Goal: Information Seeking & Learning: Compare options

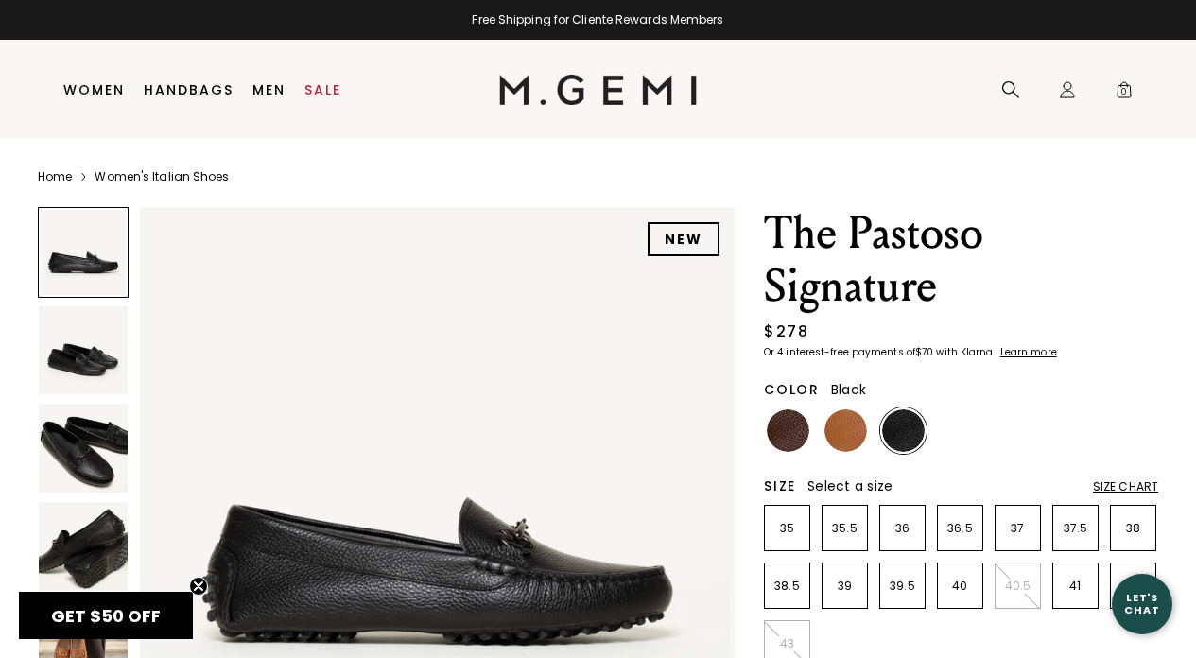
scroll to position [0, 1]
click at [451, 577] on img at bounding box center [437, 504] width 595 height 595
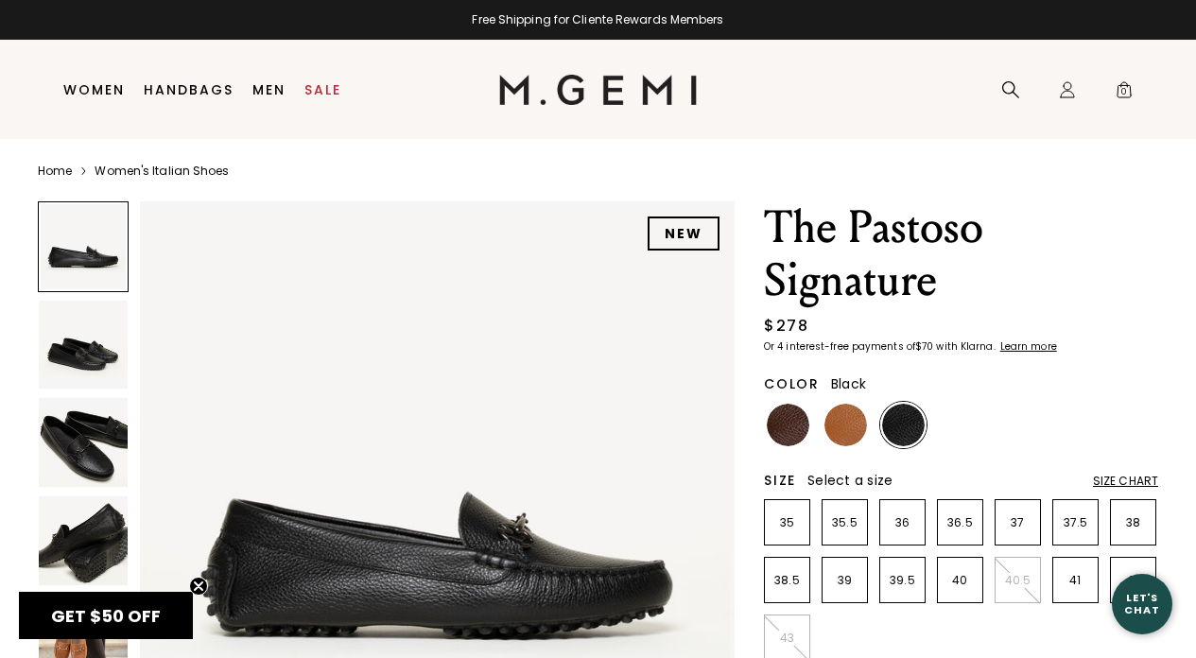
scroll to position [6, 0]
click at [780, 427] on img at bounding box center [788, 425] width 43 height 43
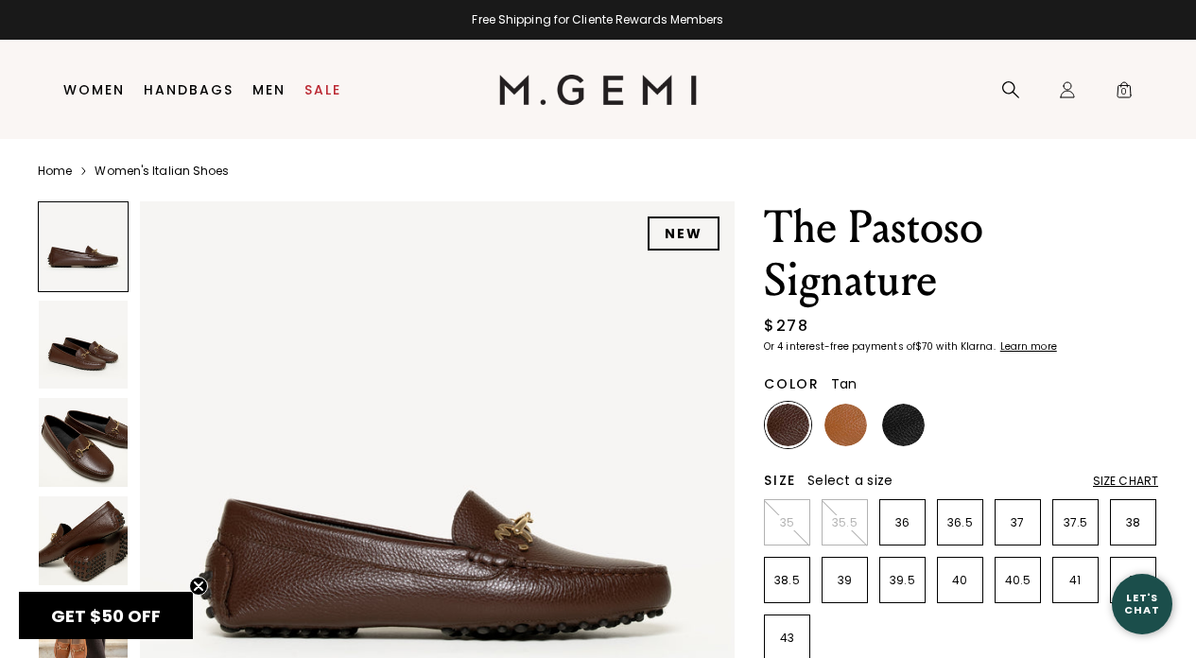
click at [848, 431] on img at bounding box center [846, 425] width 43 height 43
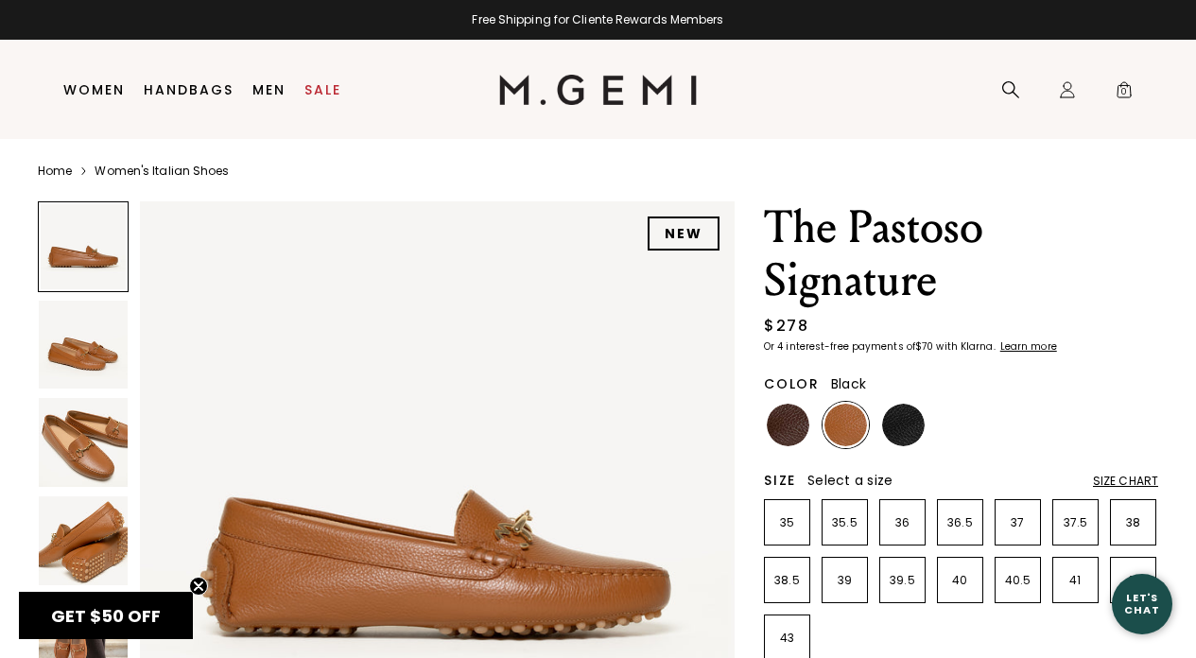
click at [900, 421] on img at bounding box center [903, 425] width 43 height 43
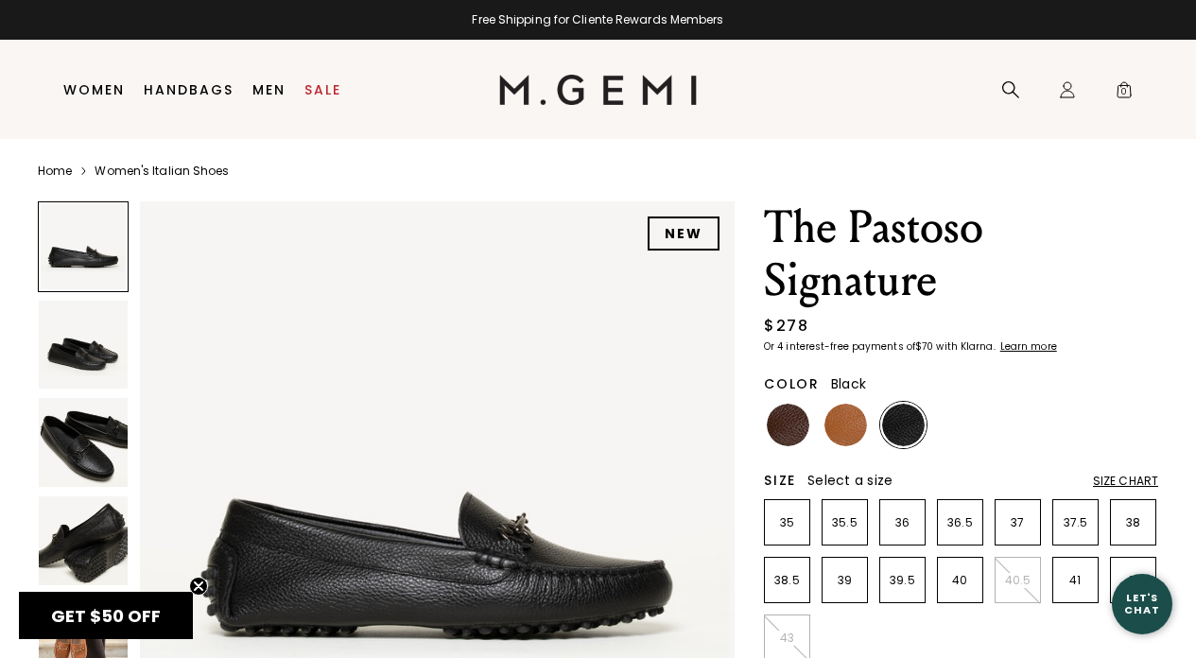
click at [450, 537] on img at bounding box center [437, 498] width 595 height 595
click at [109, 445] on img at bounding box center [83, 442] width 89 height 89
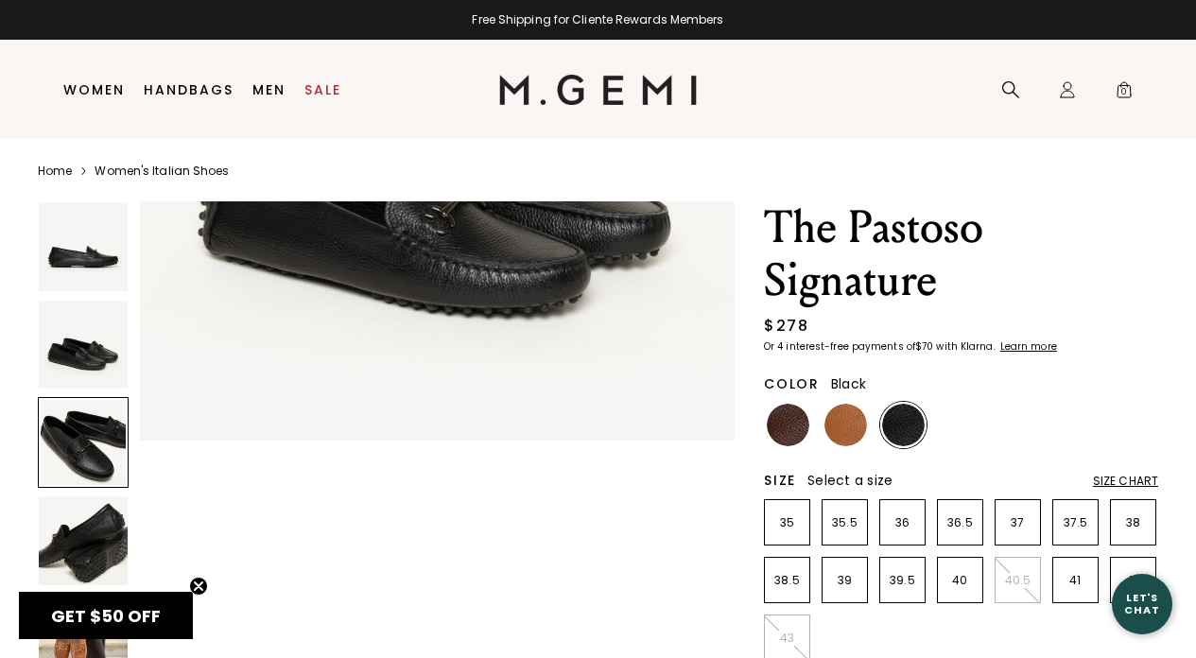
scroll to position [1200, 0]
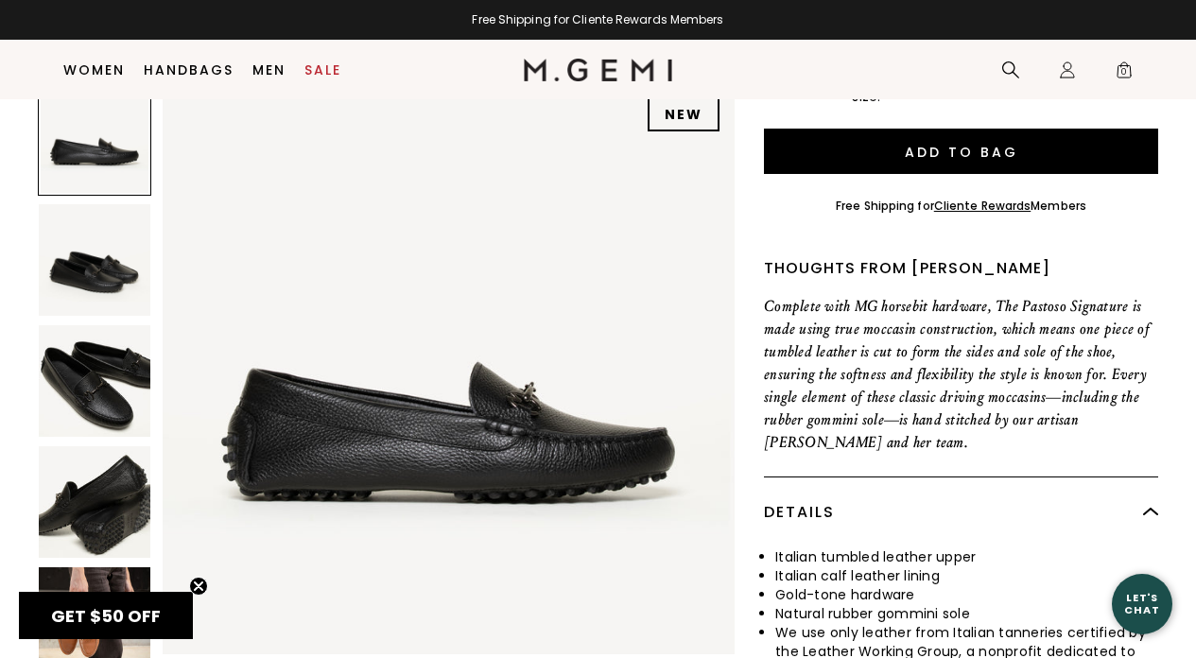
scroll to position [620, 0]
